Goal: Task Accomplishment & Management: Manage account settings

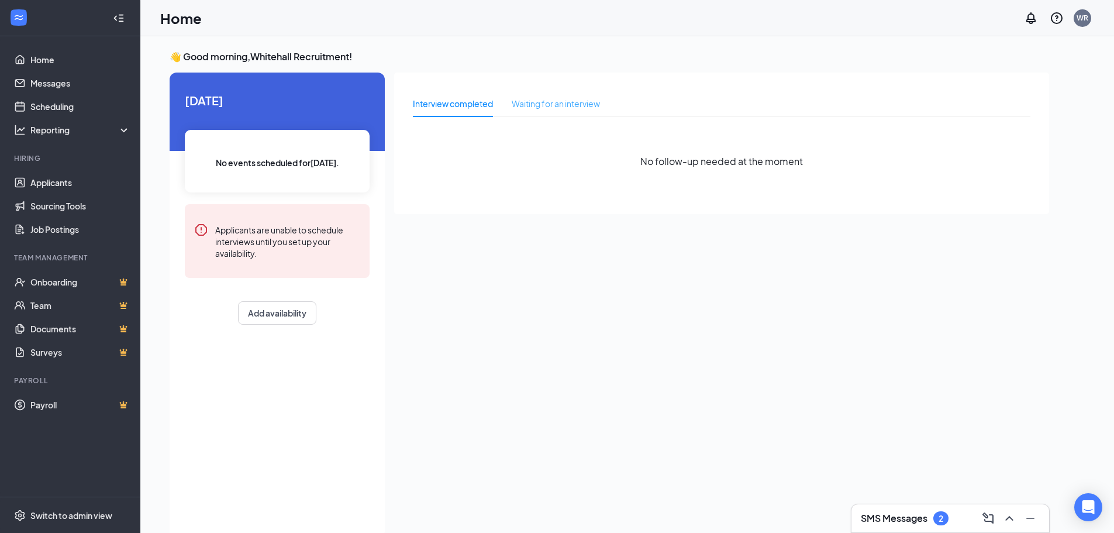
click at [555, 95] on div "Waiting for an interview" at bounding box center [556, 103] width 88 height 27
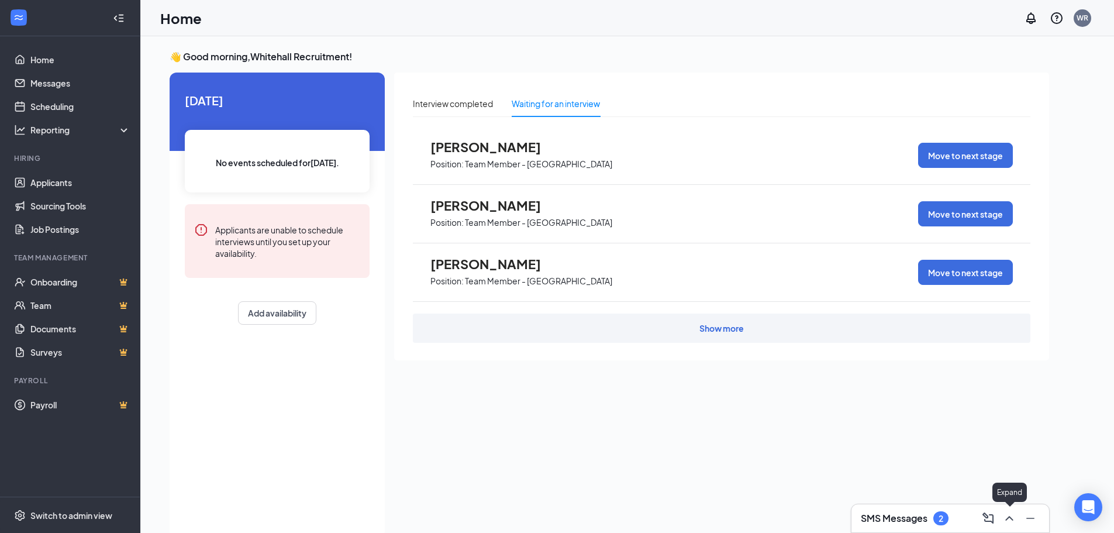
click at [1010, 514] on icon "ChevronUp" at bounding box center [1010, 518] width 14 height 14
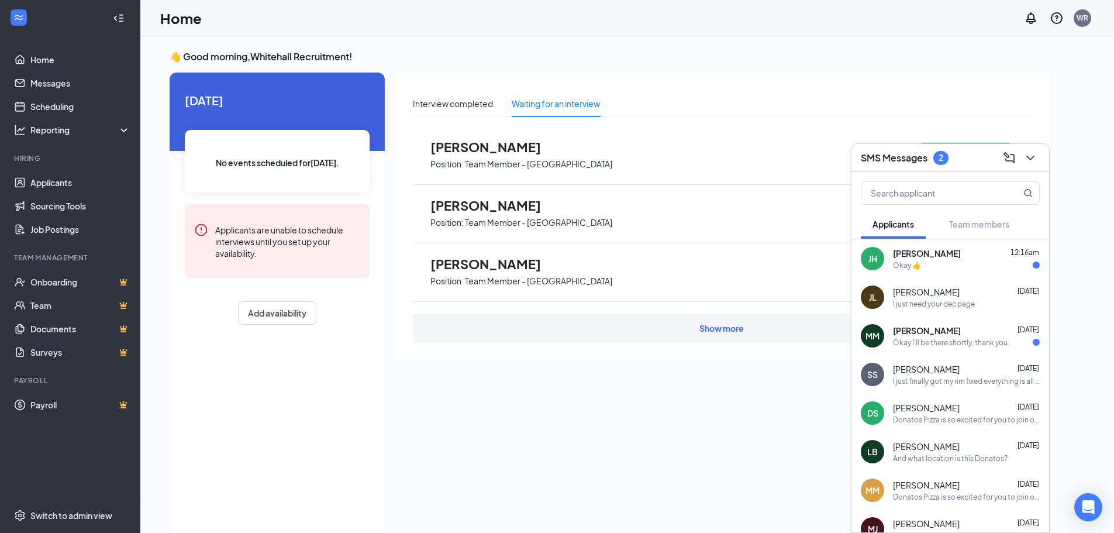
click at [921, 259] on div "[PERSON_NAME] 12:16am Okay 👍" at bounding box center [966, 258] width 147 height 23
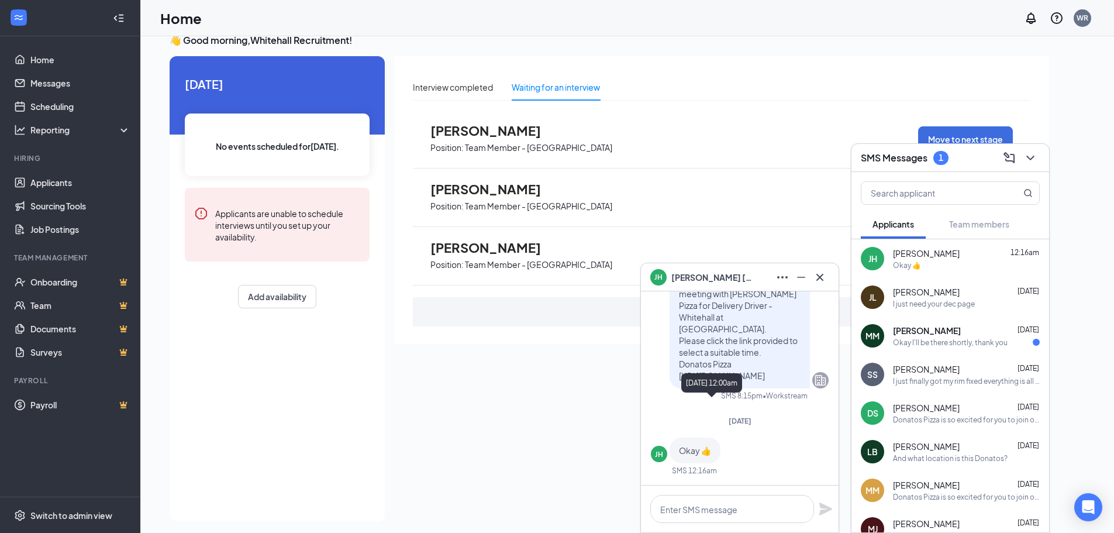
scroll to position [25, 0]
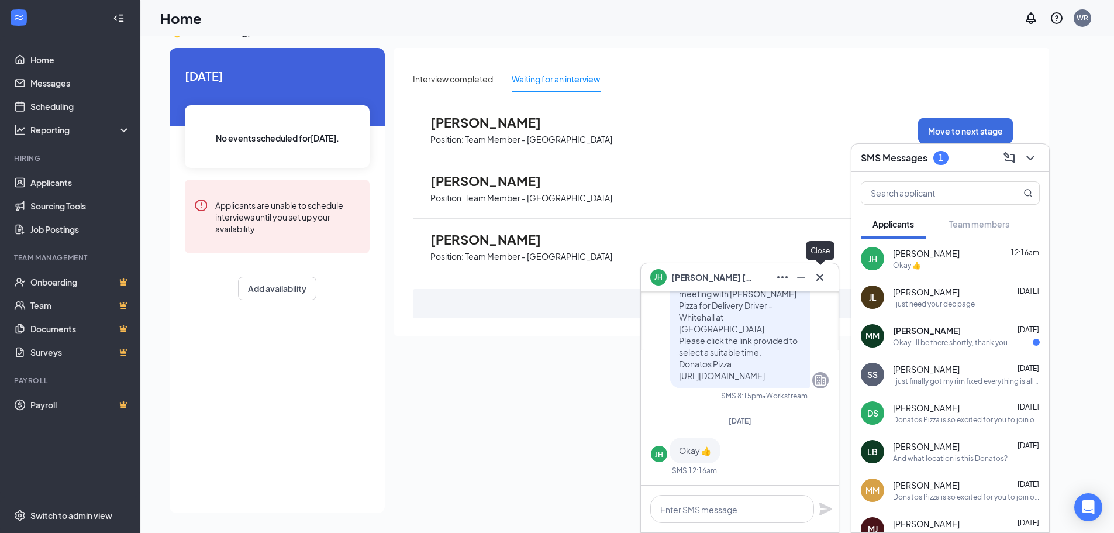
click at [817, 281] on icon "Cross" at bounding box center [820, 277] width 14 height 14
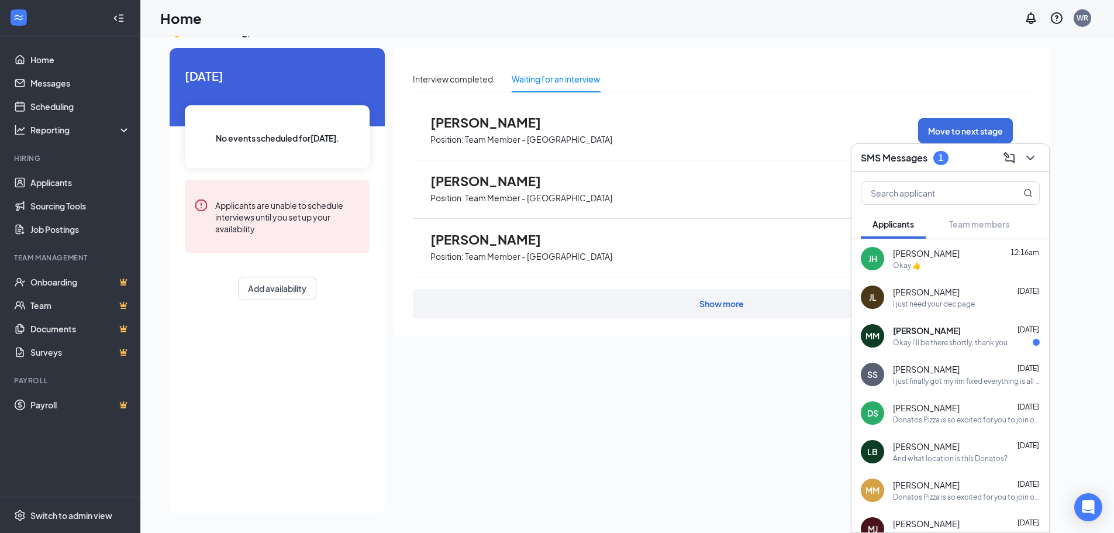
click at [906, 343] on div "Okay I'll be there shortly, thank you" at bounding box center [950, 343] width 115 height 10
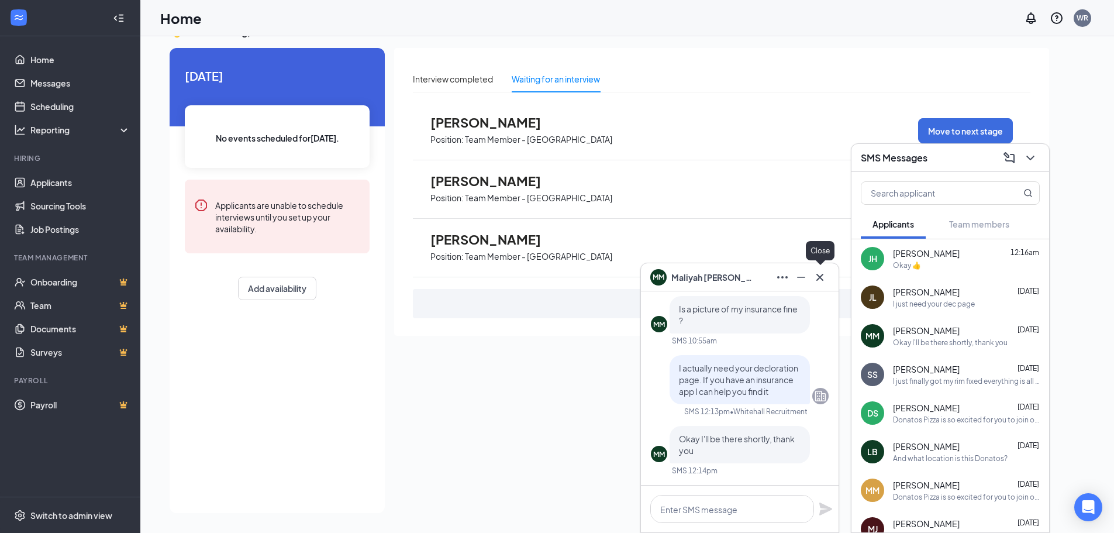
click at [820, 277] on icon "Cross" at bounding box center [820, 276] width 7 height 7
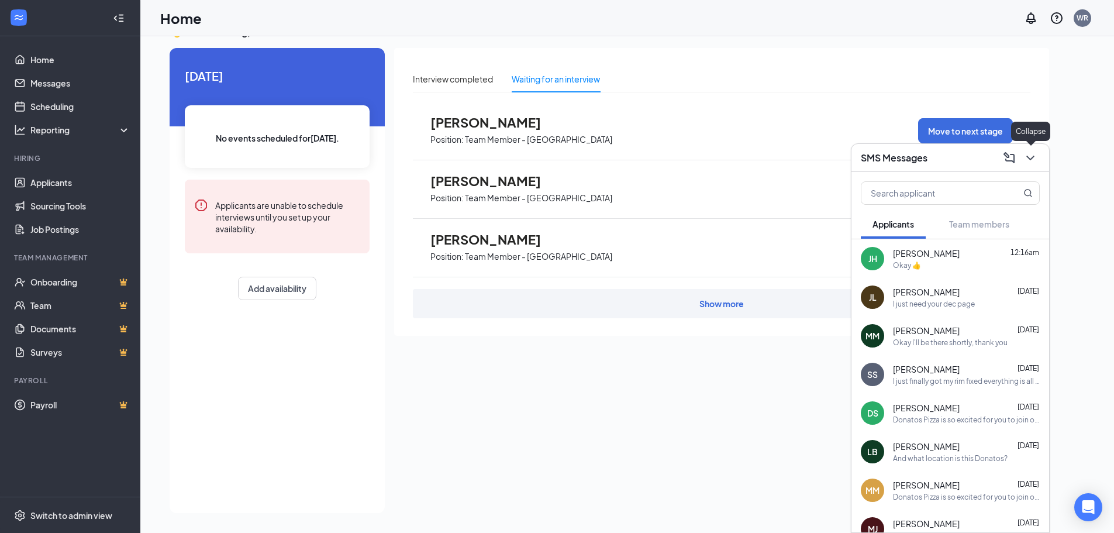
click at [1027, 158] on icon "ChevronDown" at bounding box center [1031, 158] width 14 height 14
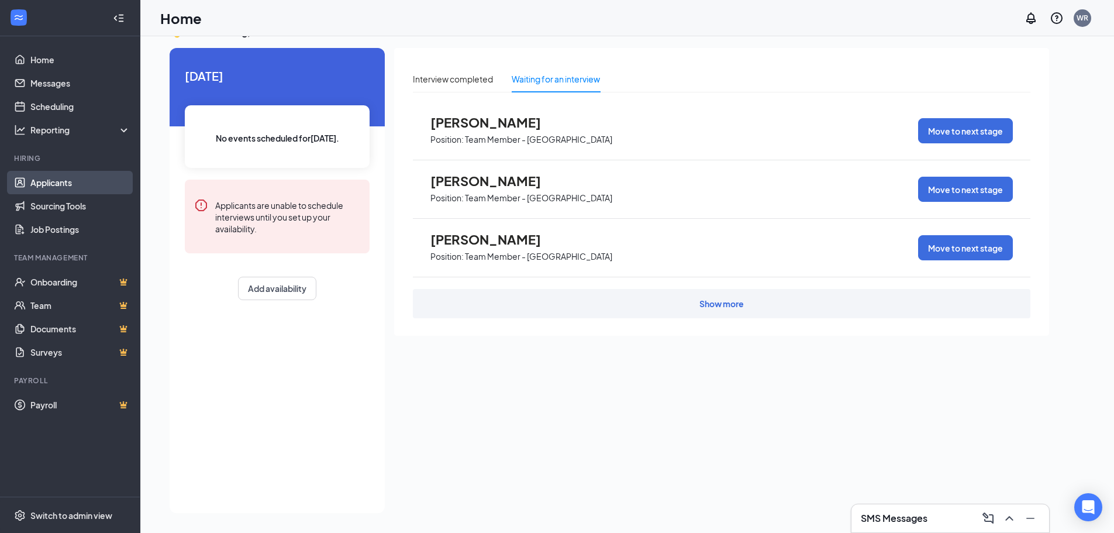
click at [77, 176] on link "Applicants" at bounding box center [80, 182] width 100 height 23
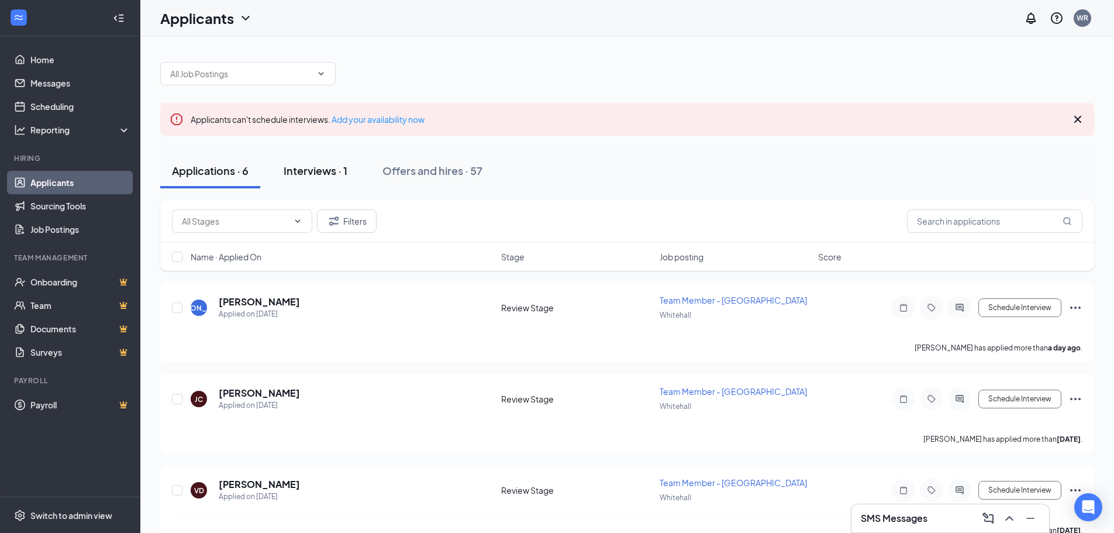
click at [321, 173] on div "Interviews · 1" at bounding box center [316, 170] width 64 height 15
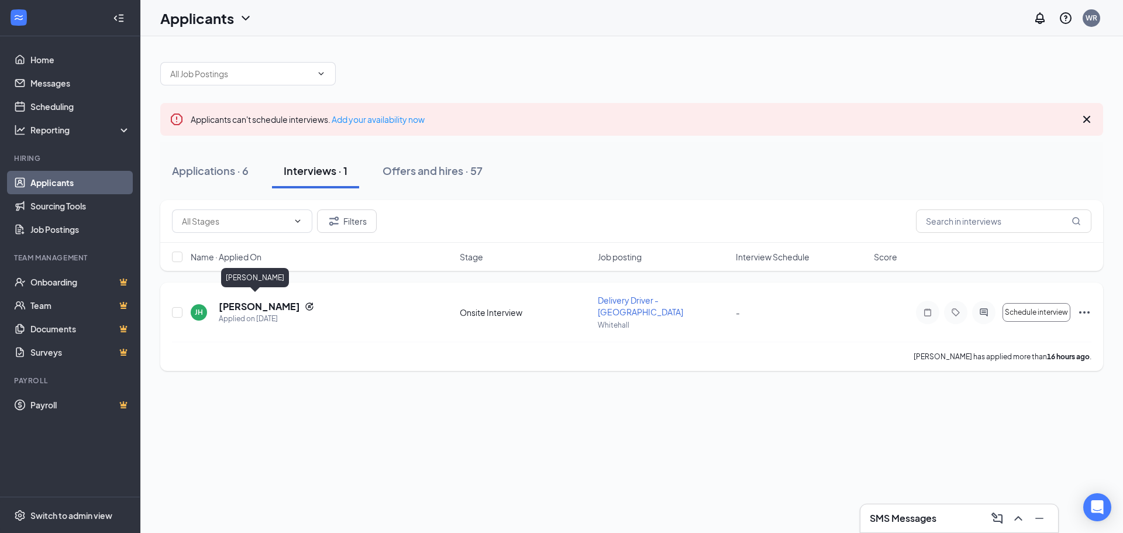
click at [243, 302] on h5 "[PERSON_NAME]" at bounding box center [259, 306] width 81 height 13
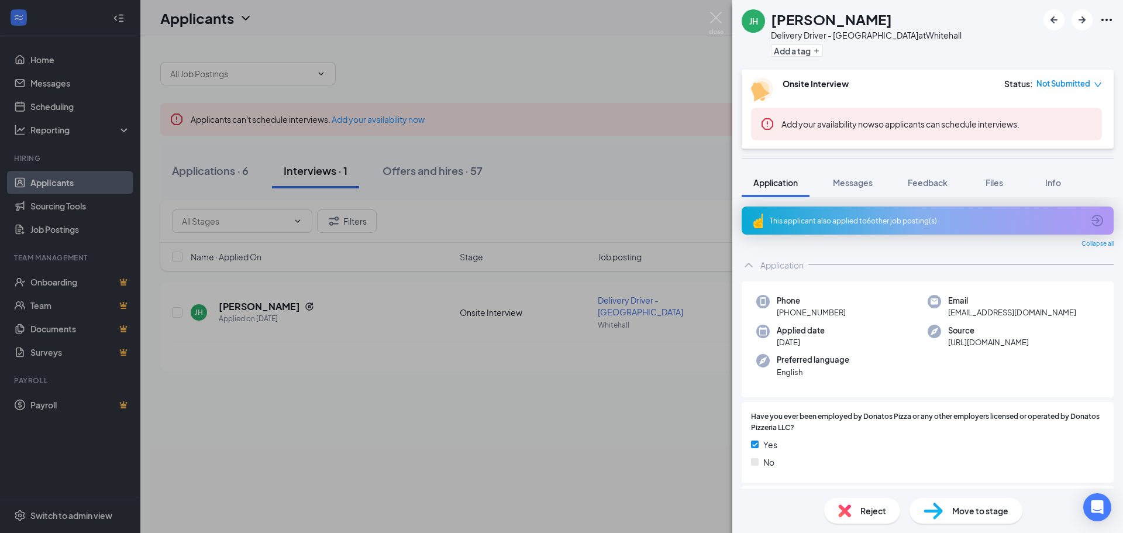
click at [980, 514] on span "Move to stage" at bounding box center [980, 510] width 56 height 13
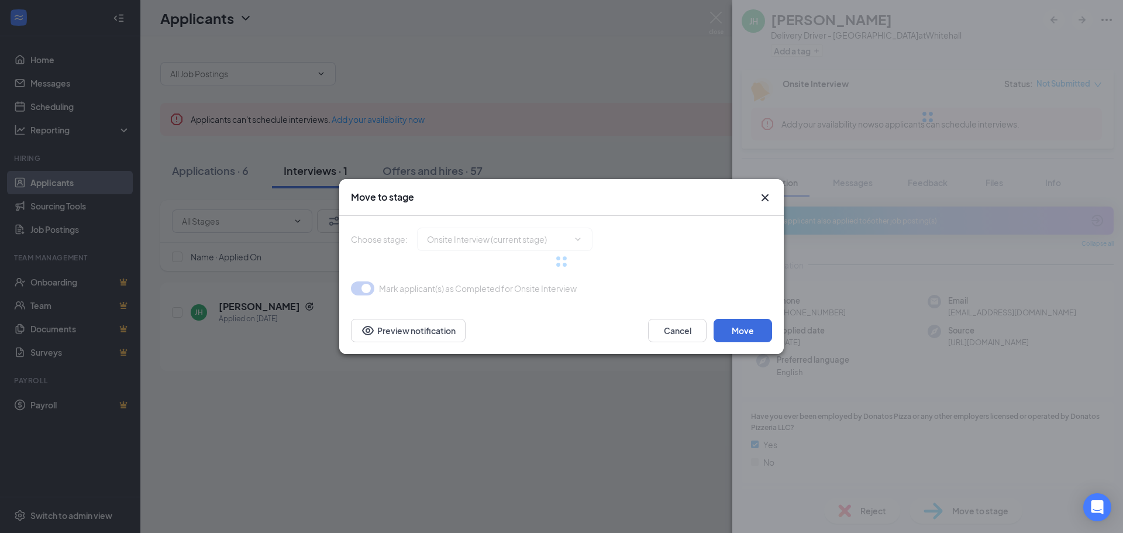
type input "Motor Vehicle Check (next stage)"
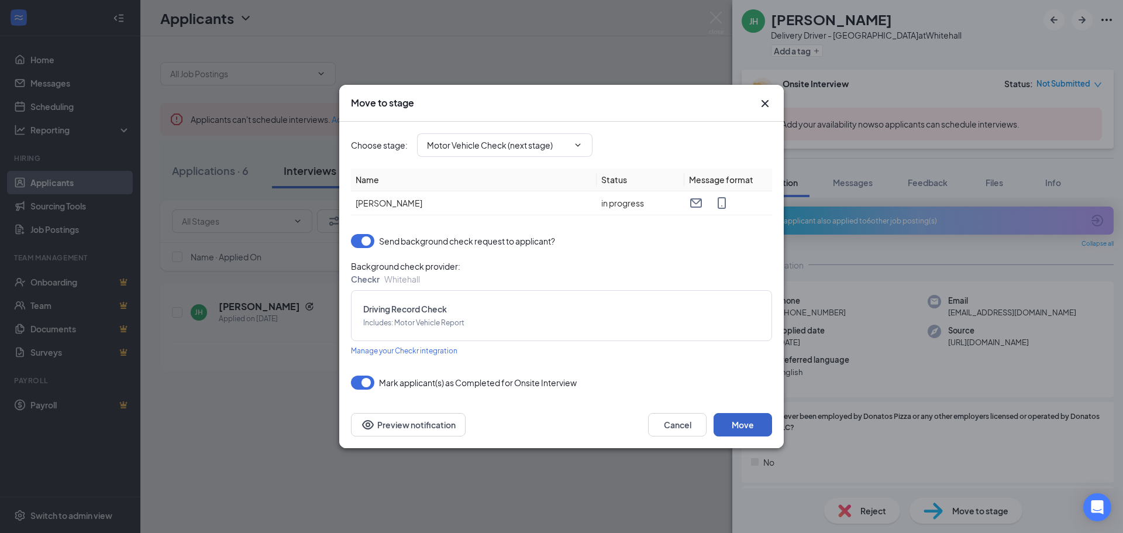
click at [754, 424] on button "Move" at bounding box center [743, 424] width 59 height 23
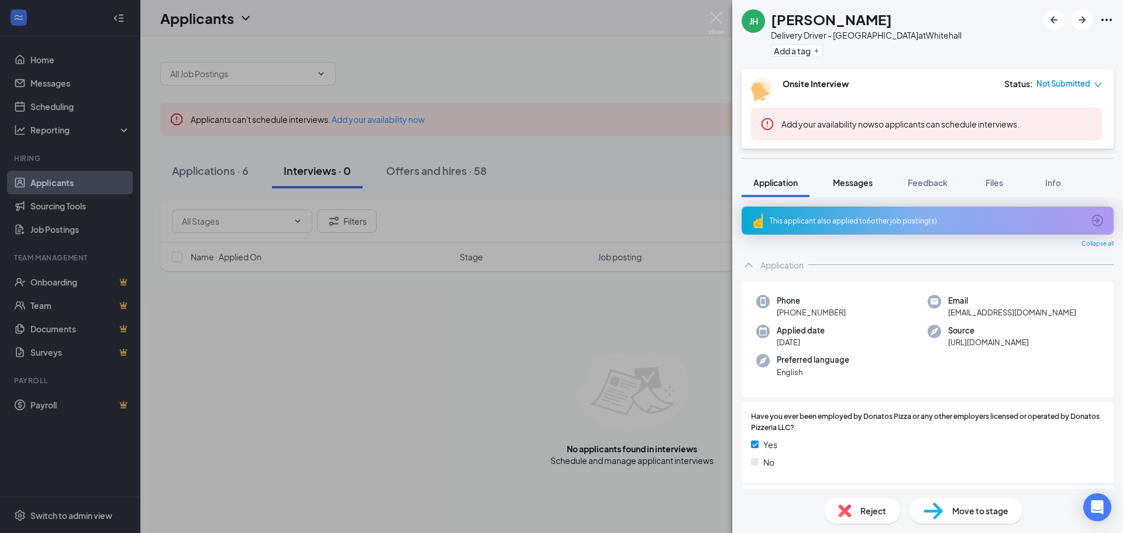
click at [863, 183] on span "Messages" at bounding box center [853, 182] width 40 height 11
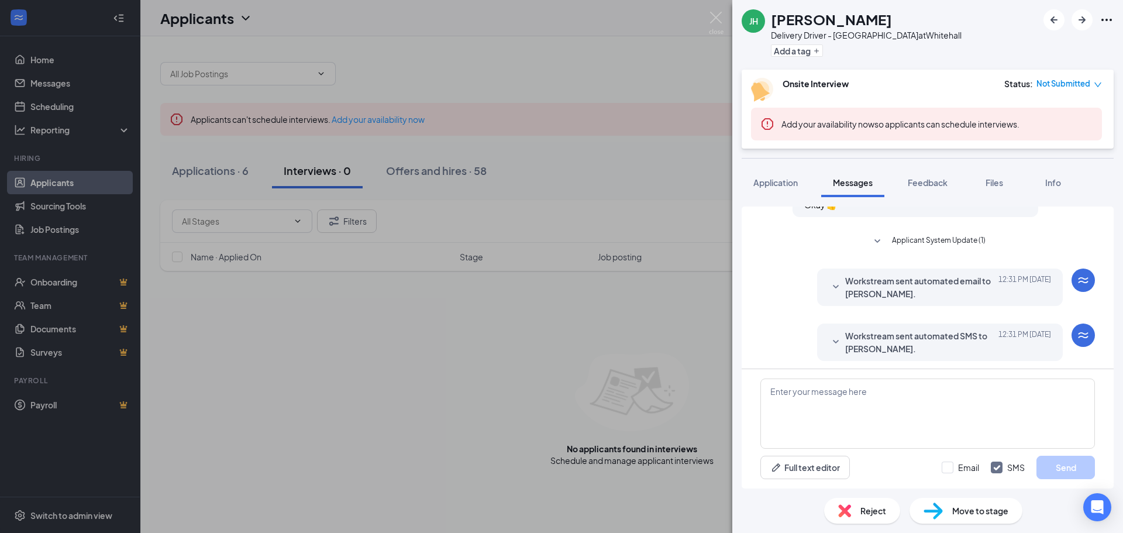
scroll to position [341, 0]
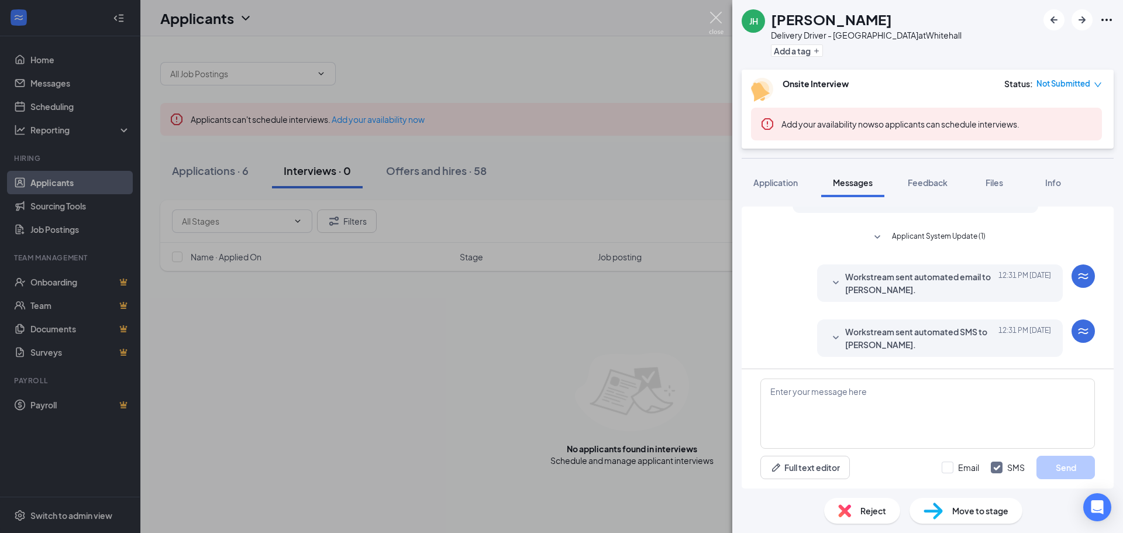
click at [721, 21] on img at bounding box center [716, 23] width 15 height 23
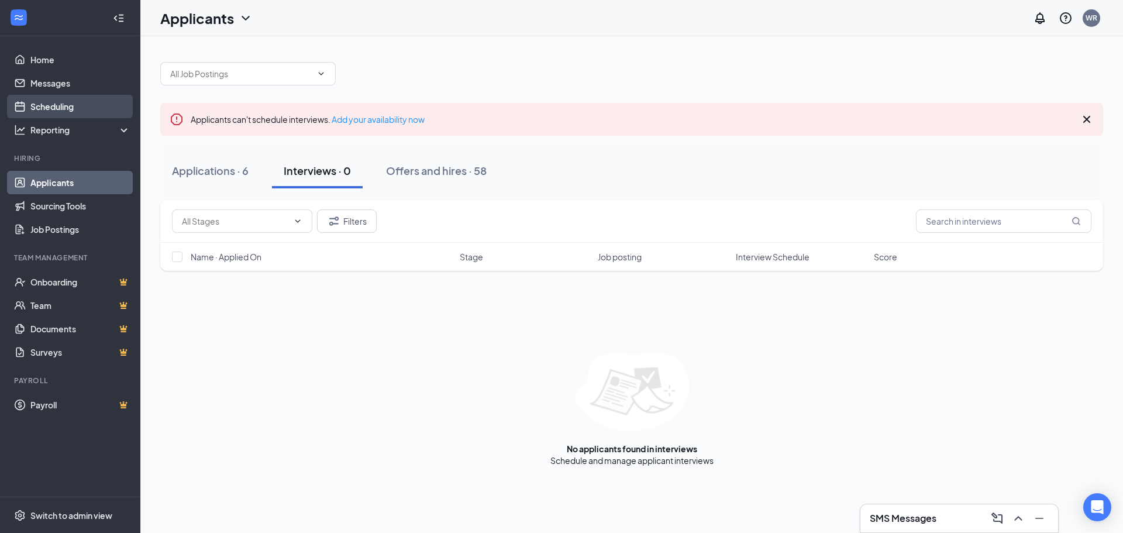
click at [42, 101] on link "Scheduling" at bounding box center [80, 106] width 100 height 23
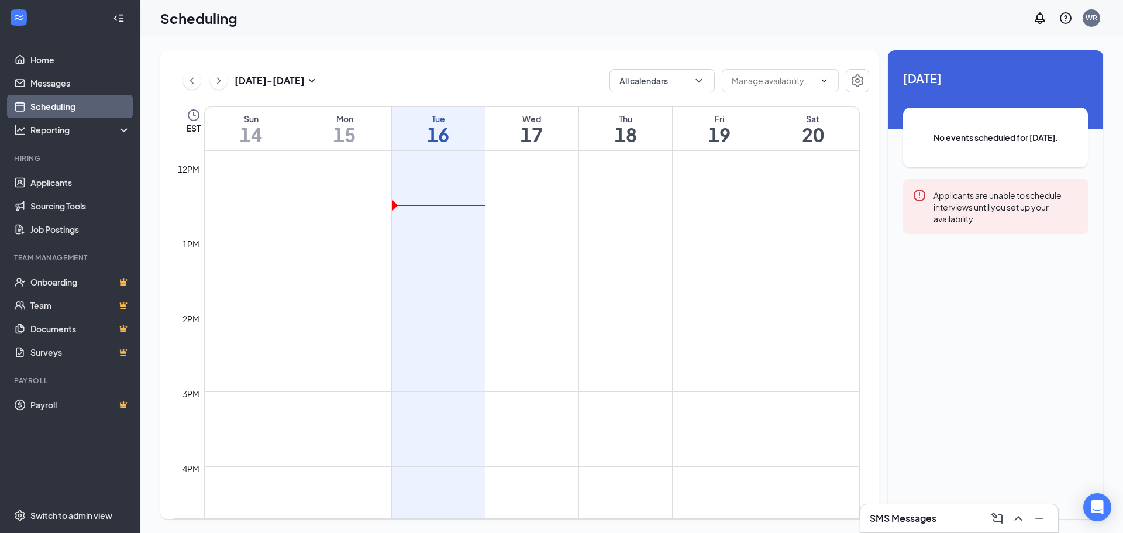
scroll to position [868, 0]
click at [59, 178] on link "Applicants" at bounding box center [80, 182] width 100 height 23
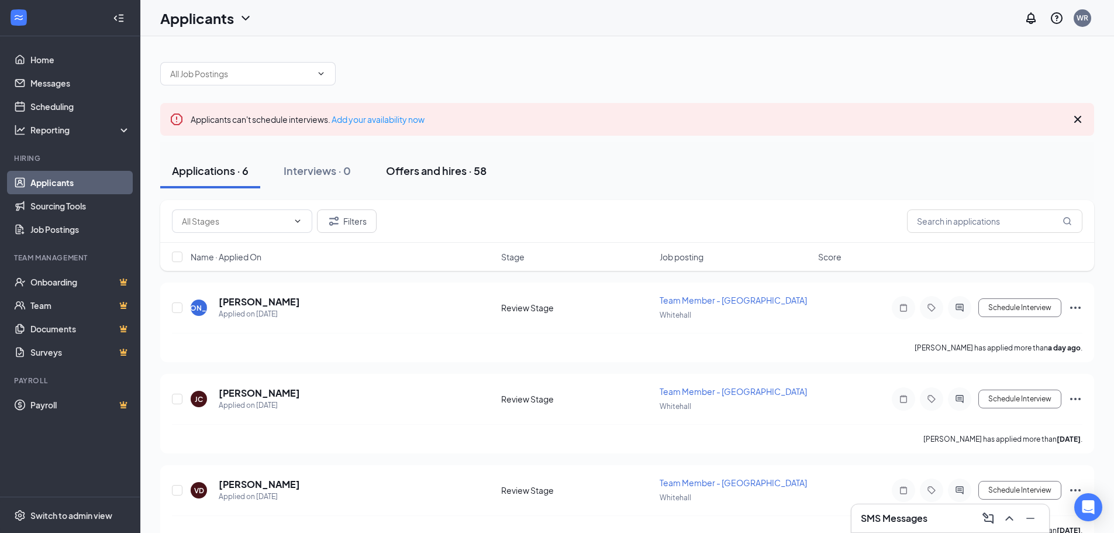
click at [415, 162] on button "Offers and hires · 58" at bounding box center [436, 170] width 124 height 35
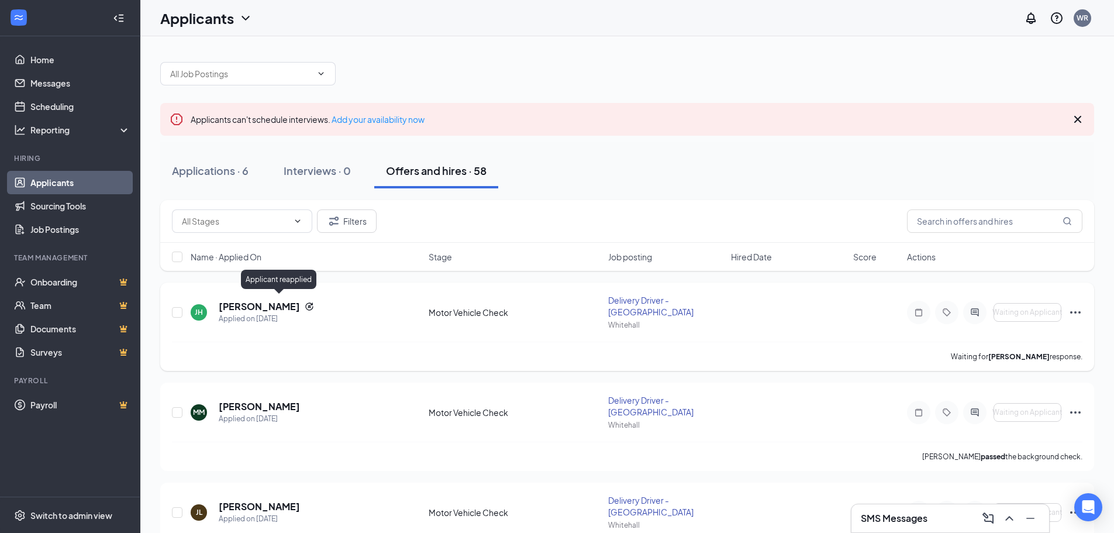
click at [305, 302] on icon "Reapply" at bounding box center [309, 306] width 9 height 9
click at [240, 304] on h5 "[PERSON_NAME]" at bounding box center [259, 306] width 81 height 13
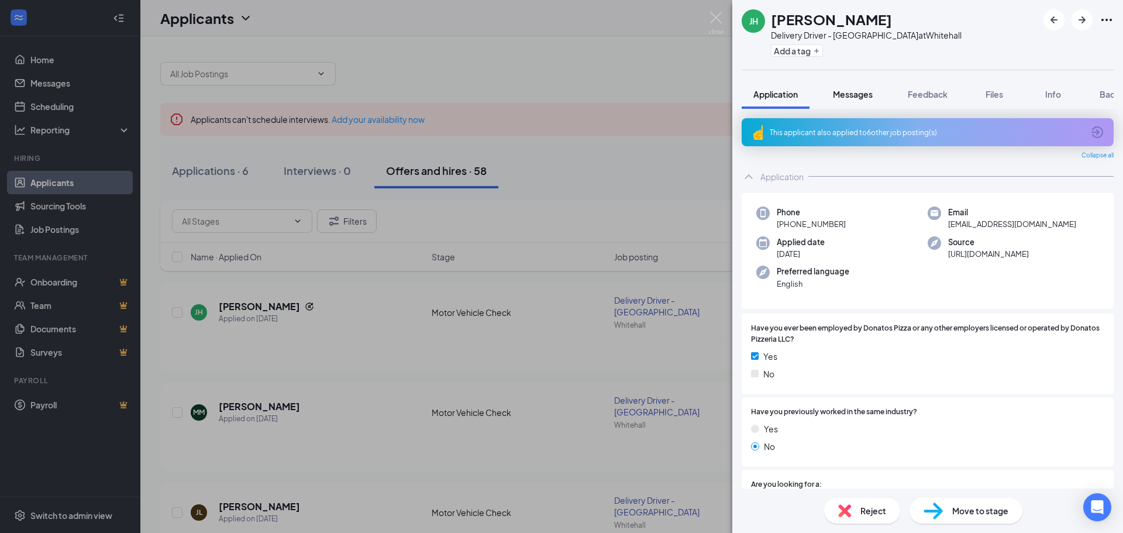
click at [858, 88] on div "Messages" at bounding box center [853, 94] width 40 height 12
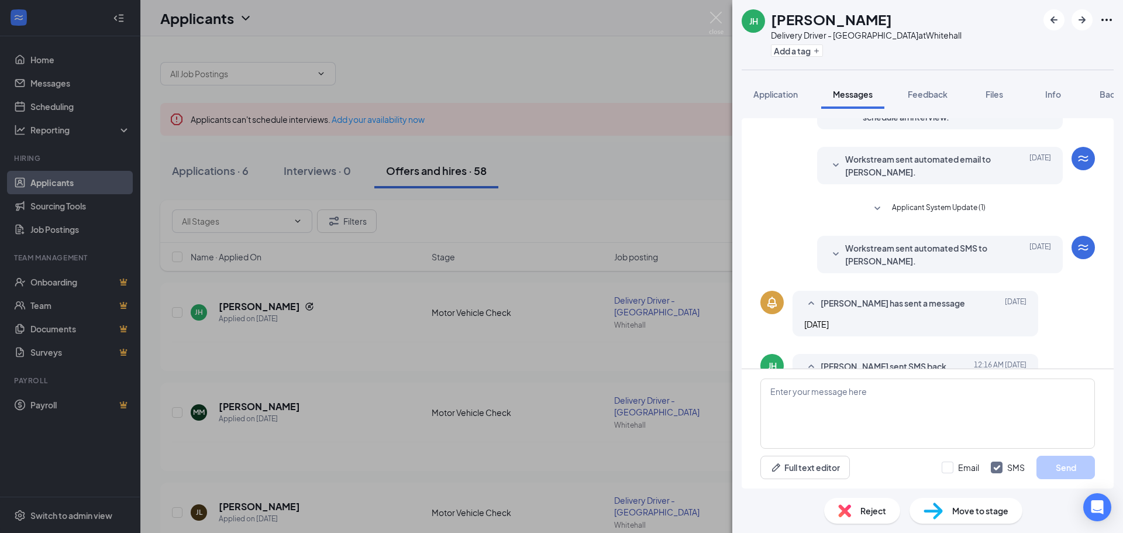
scroll to position [253, 0]
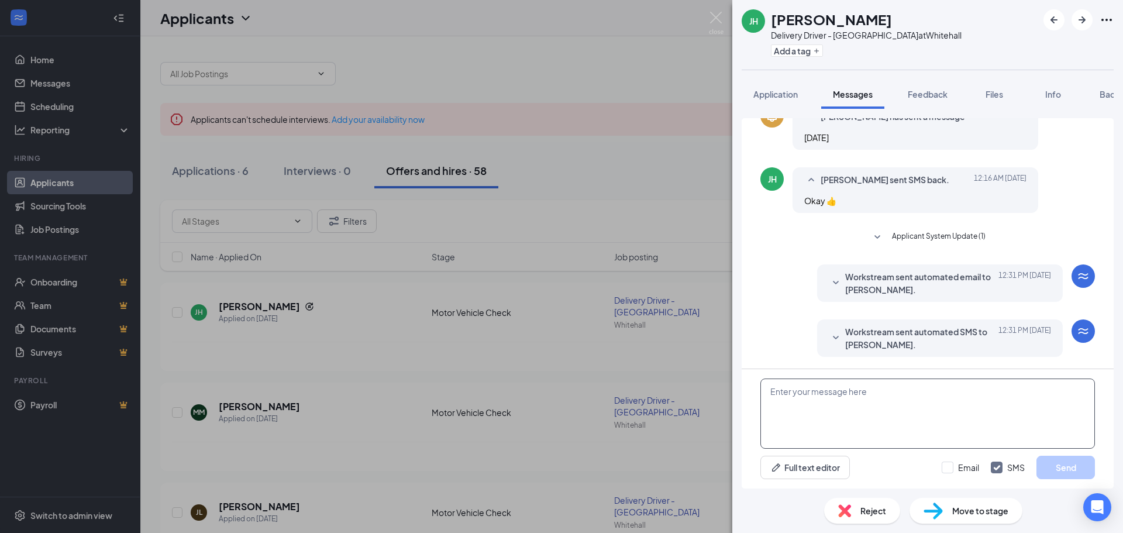
click at [802, 392] on textarea at bounding box center [928, 414] width 335 height 70
type textarea "Can you come in for an interview [DATE]?"
click at [1071, 467] on button "Send" at bounding box center [1066, 467] width 59 height 23
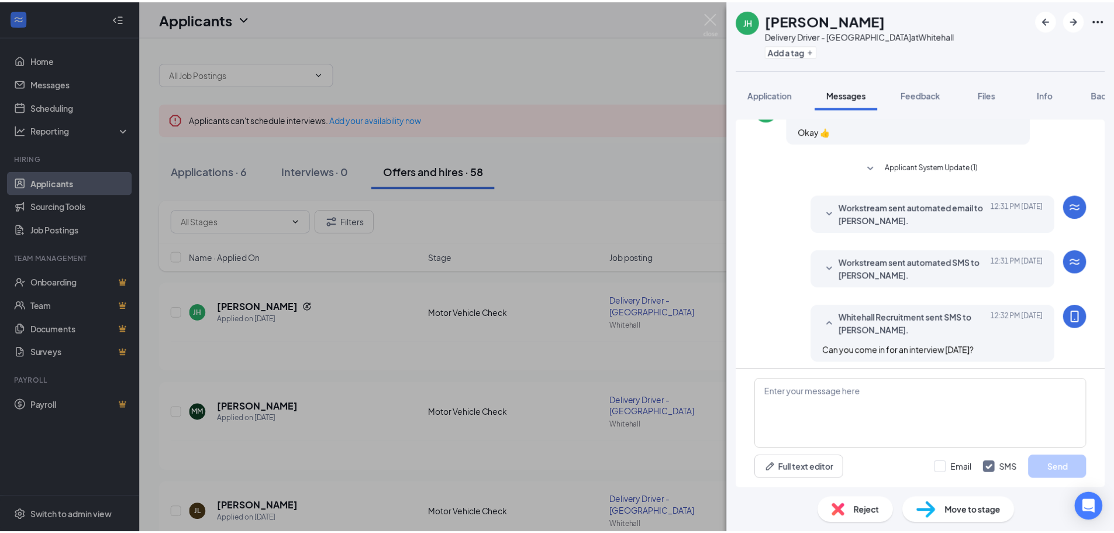
scroll to position [328, 0]
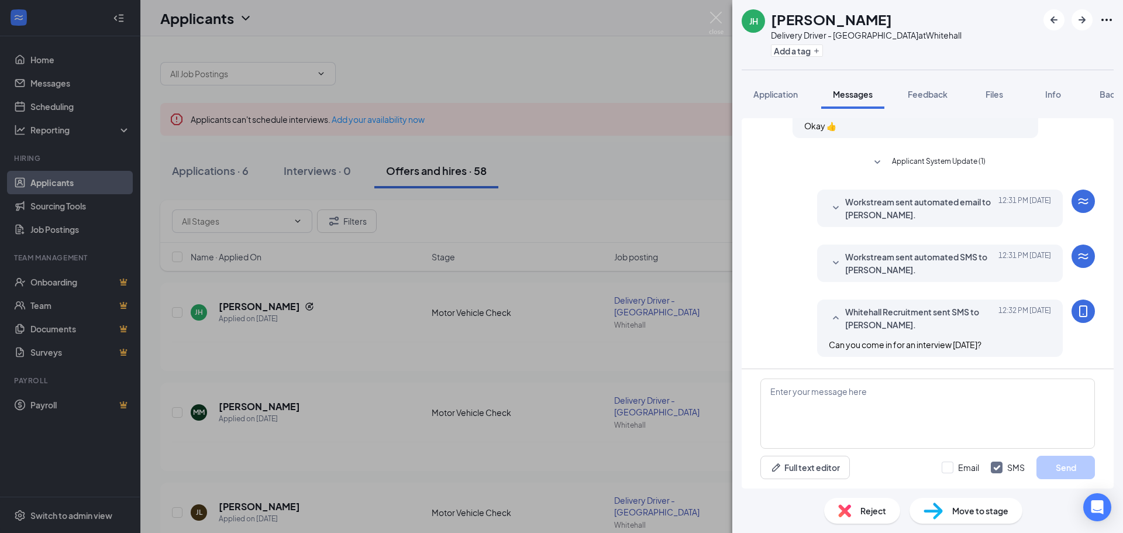
click at [724, 13] on div "JH [PERSON_NAME] Delivery Driver - Whitehall at [GEOGRAPHIC_DATA] Add a tag App…" at bounding box center [561, 266] width 1123 height 533
